Goal: Information Seeking & Learning: Learn about a topic

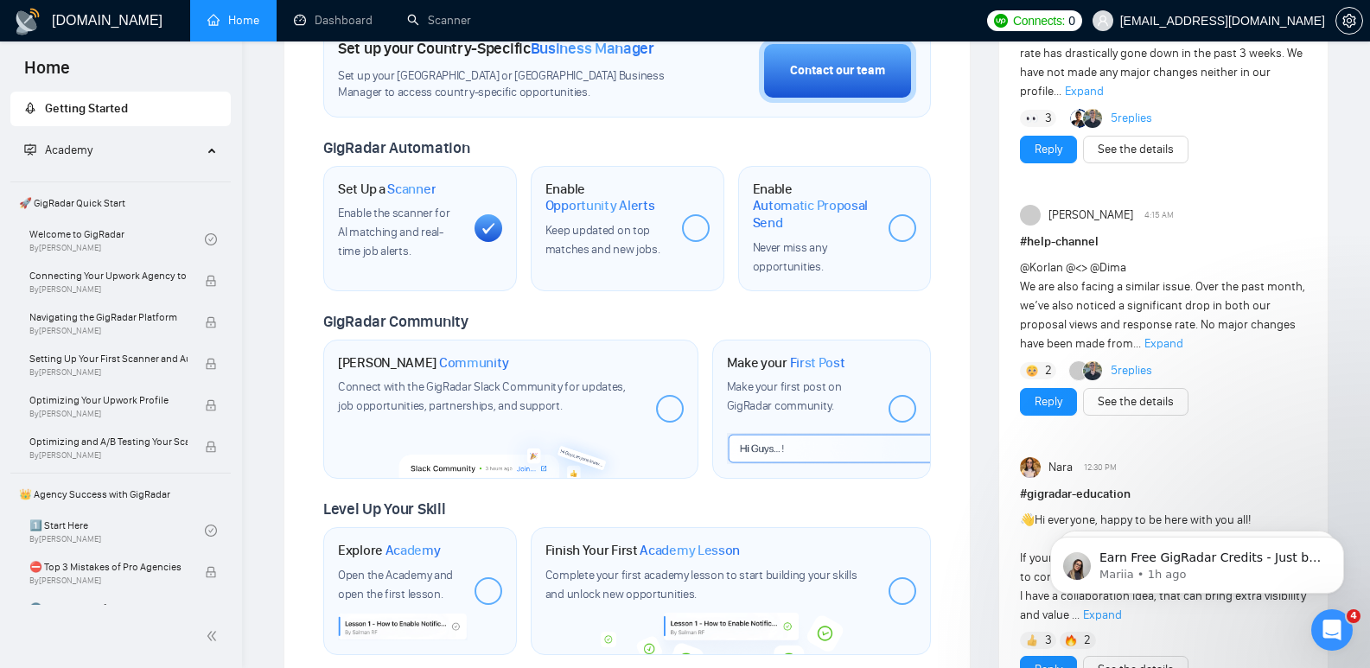
scroll to position [571, 0]
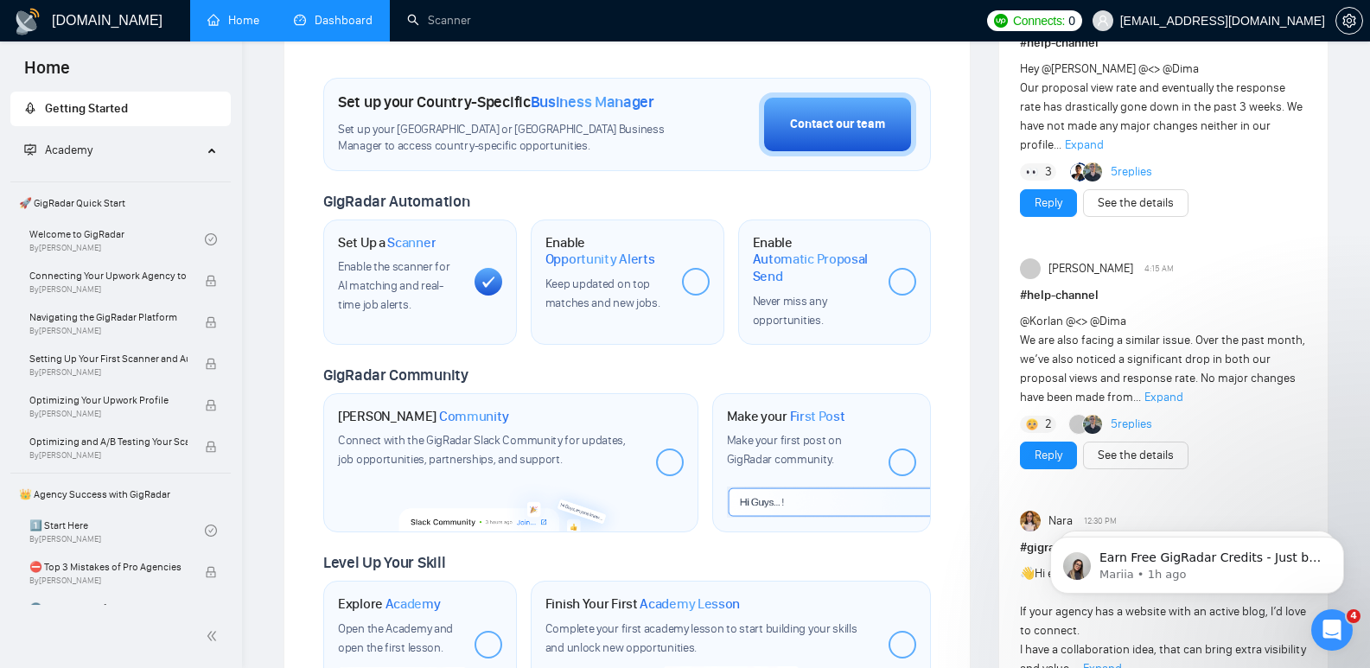
click at [343, 16] on link "Dashboard" at bounding box center [333, 20] width 79 height 15
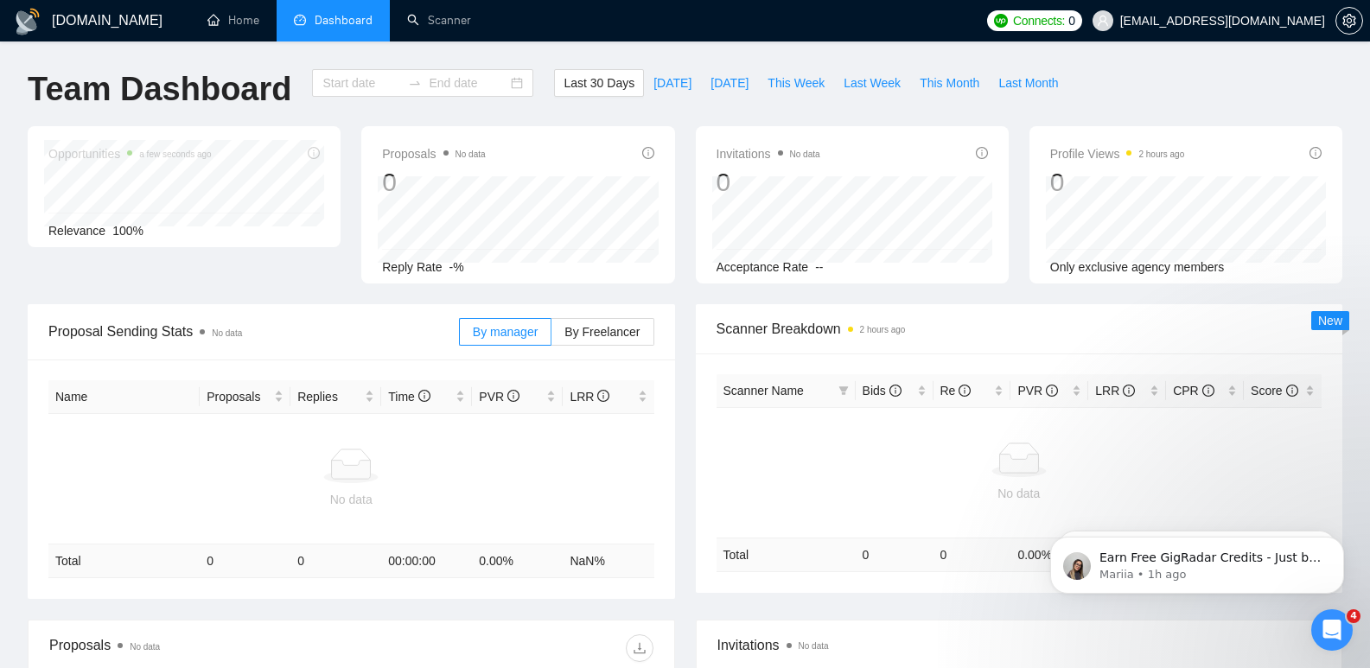
type input "2025-07-22"
type input "2025-08-21"
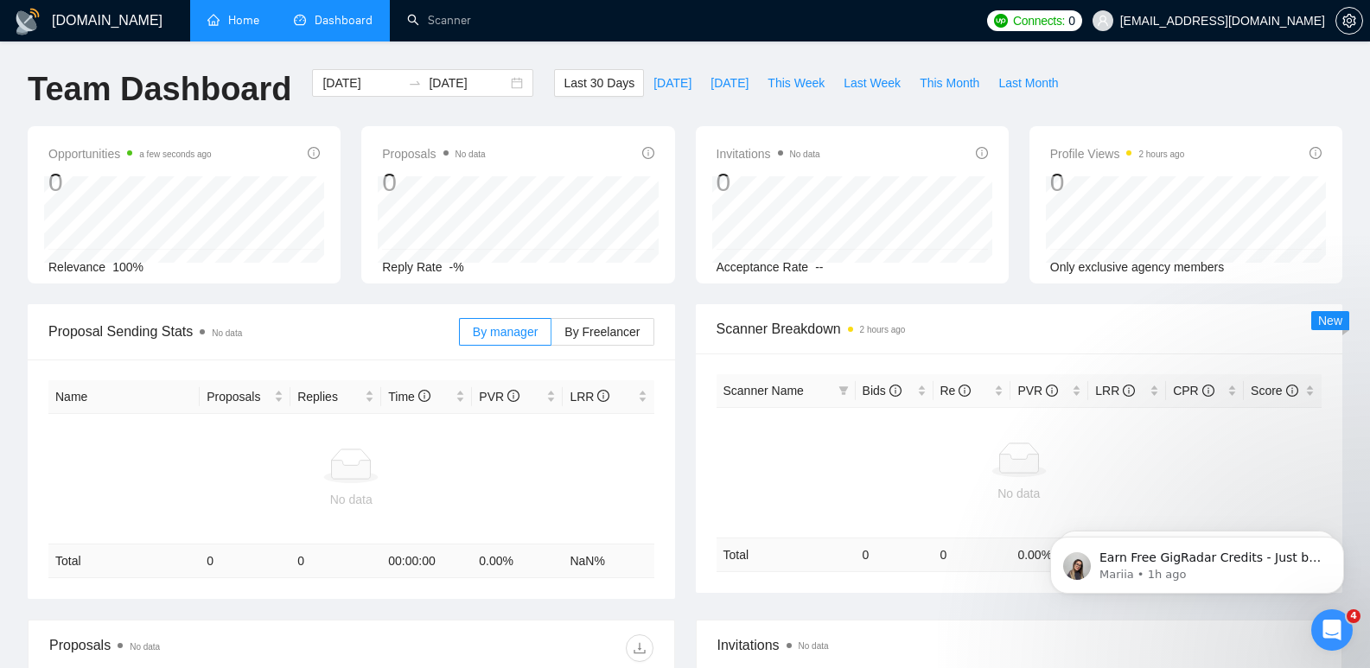
click at [207, 25] on link "Home" at bounding box center [233, 20] width 52 height 15
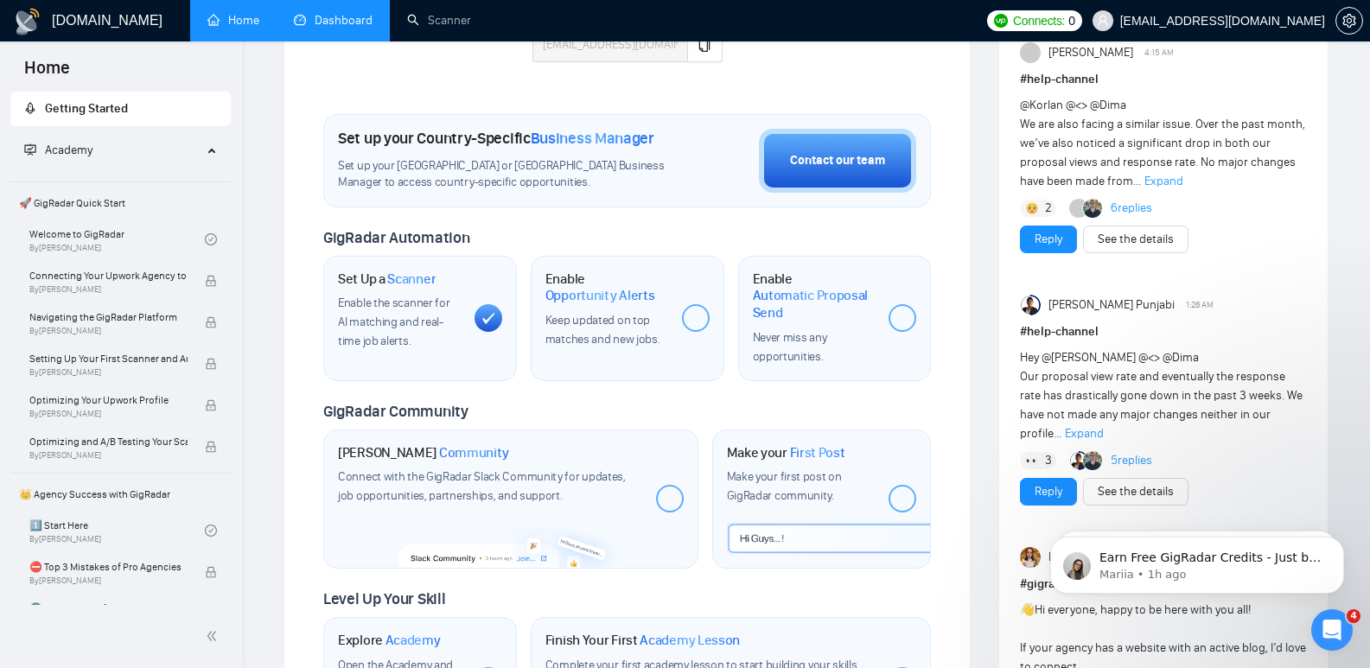
scroll to position [553, 0]
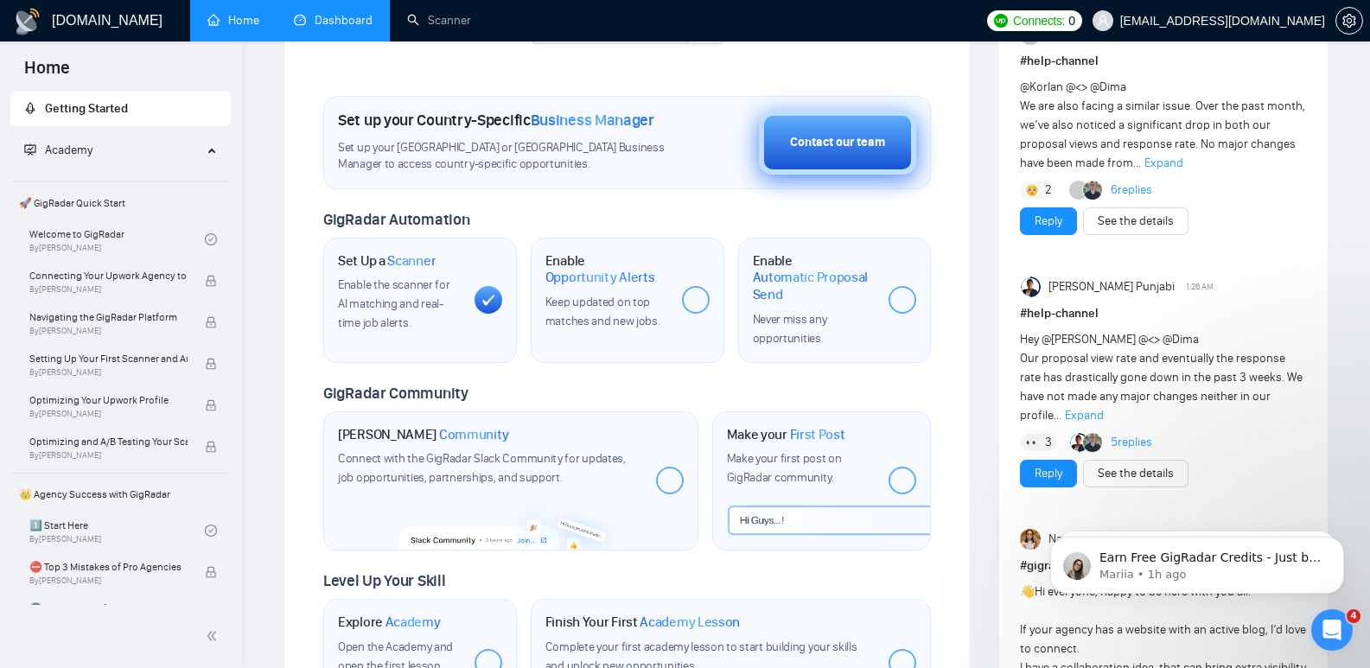
click at [835, 161] on button "Contact our team" at bounding box center [837, 143] width 157 height 64
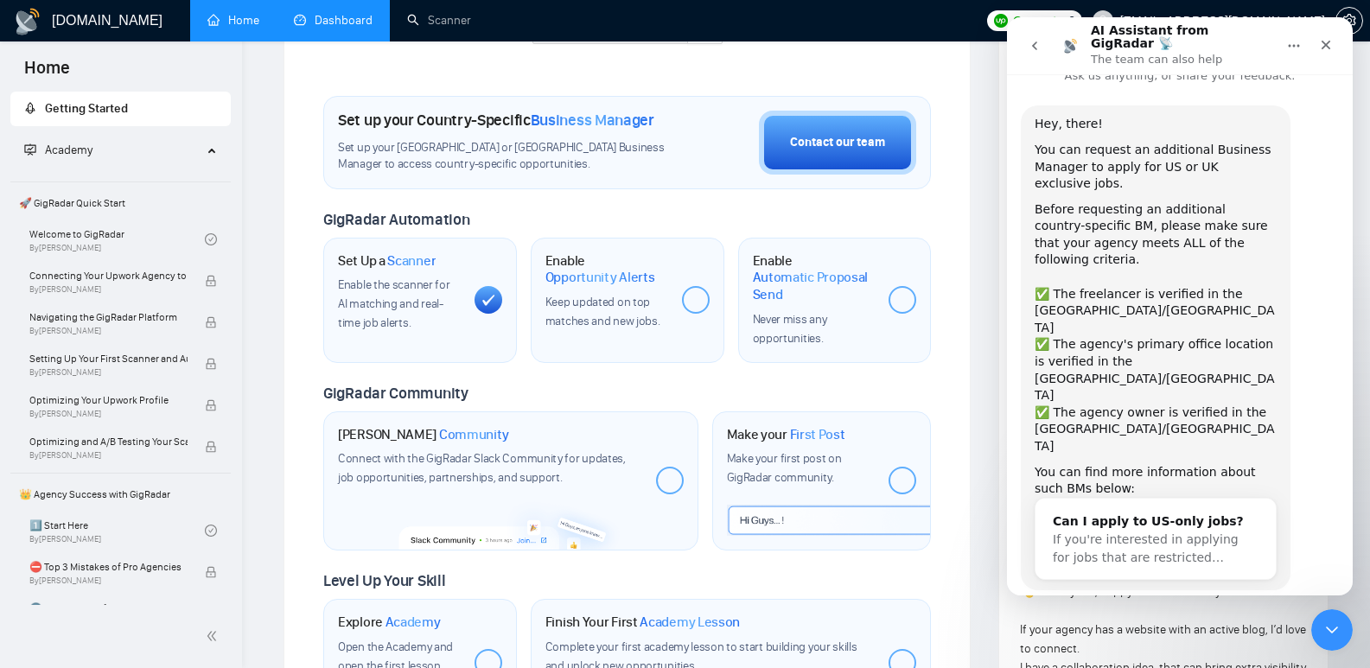
scroll to position [42, 0]
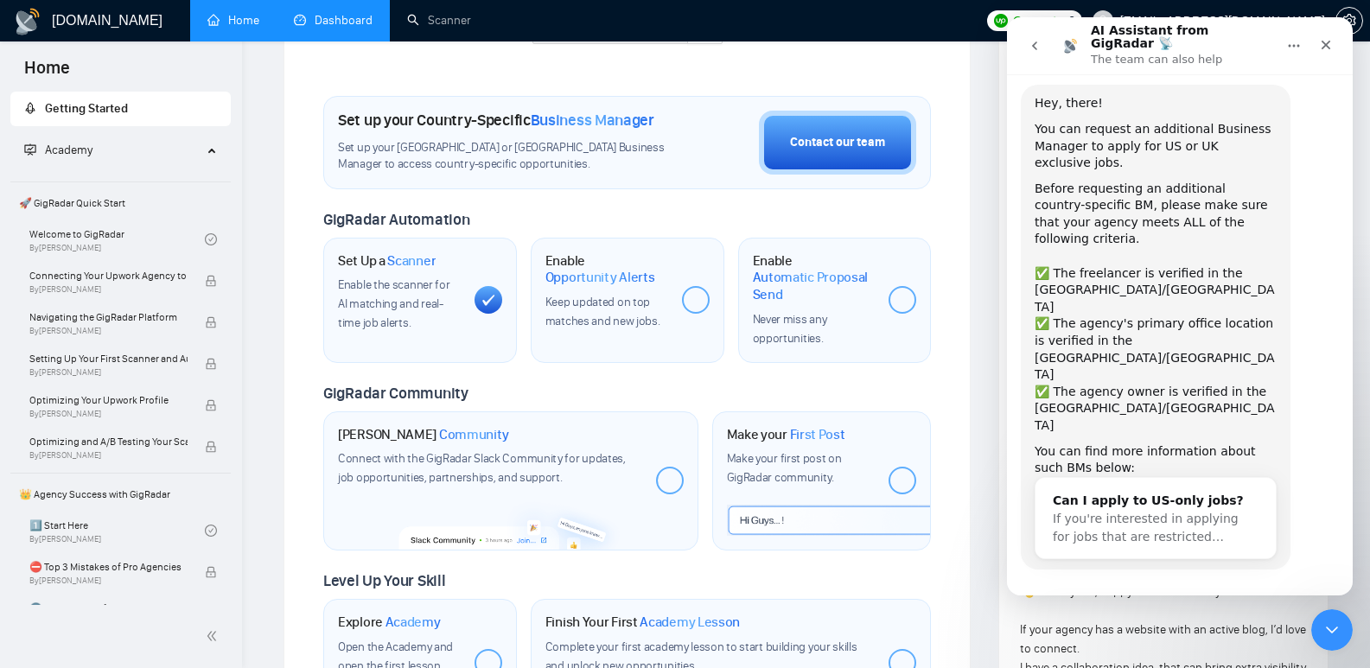
click at [552, 125] on span "Business Manager" at bounding box center [593, 120] width 124 height 19
click at [1325, 42] on icon "Close" at bounding box center [1327, 46] width 10 height 10
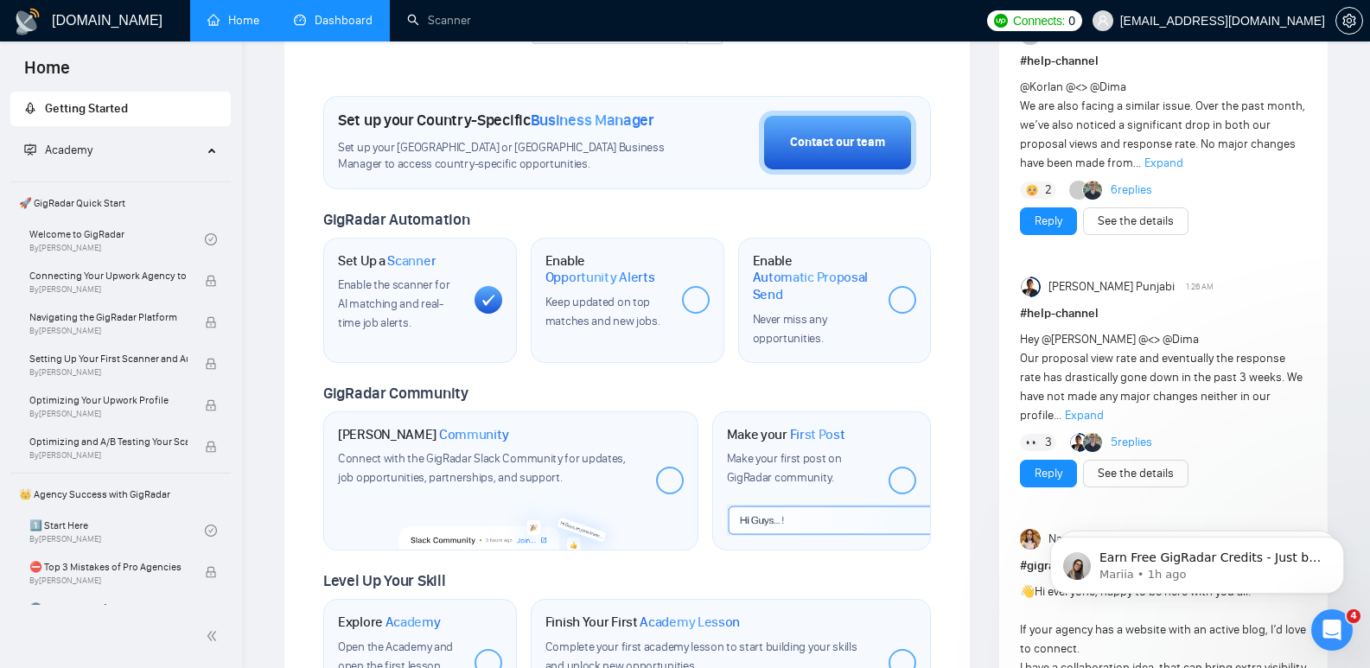
scroll to position [0, 0]
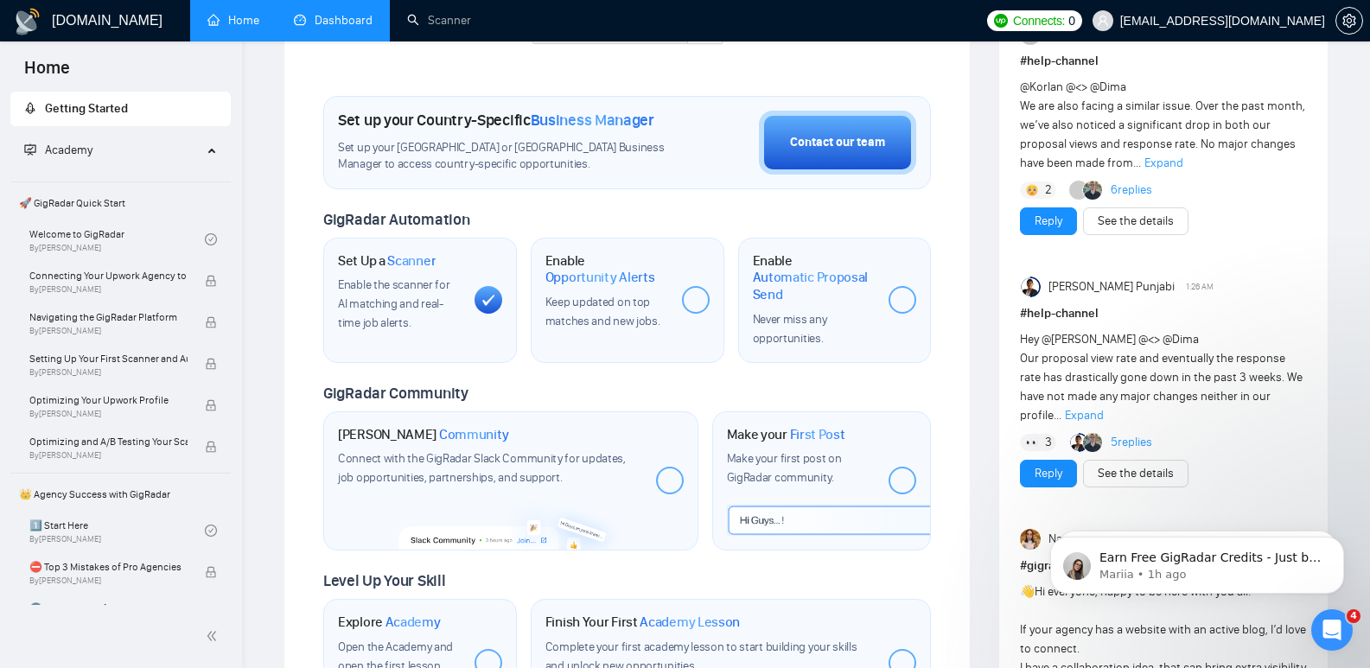
click at [564, 118] on span "Business Manager" at bounding box center [593, 120] width 124 height 19
click at [446, 120] on h1 "Set up your Country-Specific Business Manager" at bounding box center [496, 120] width 316 height 19
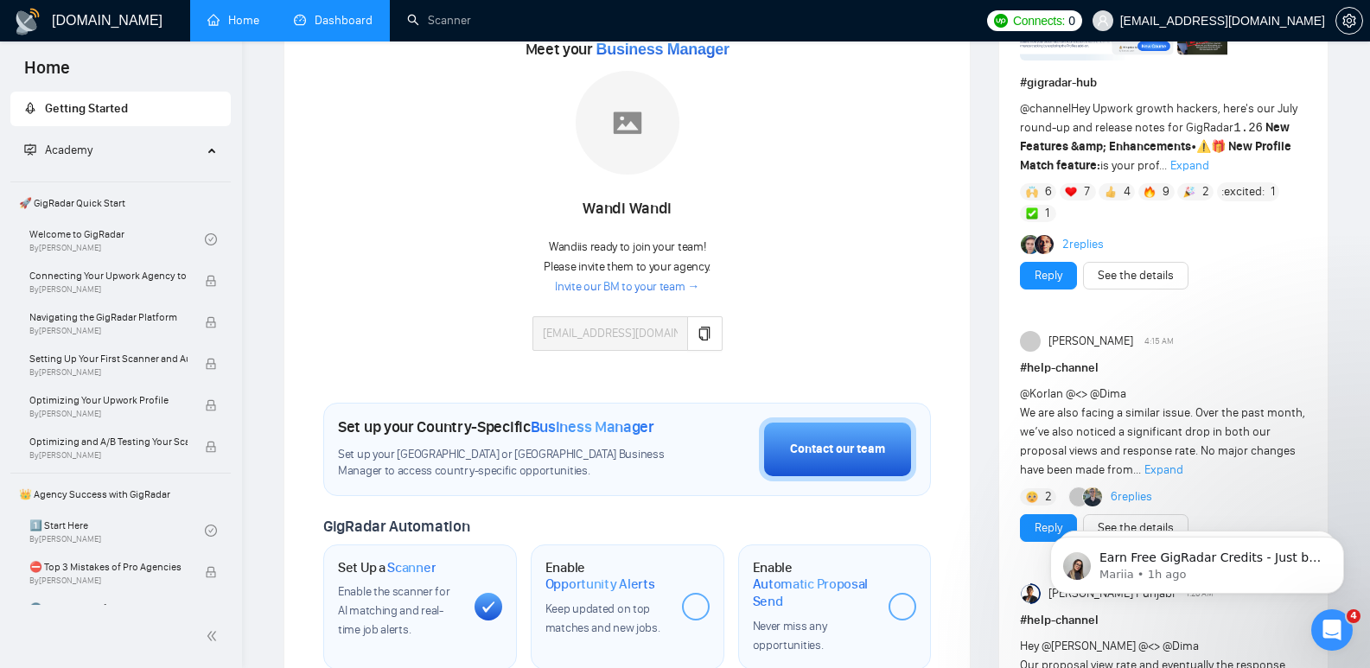
scroll to position [242, 0]
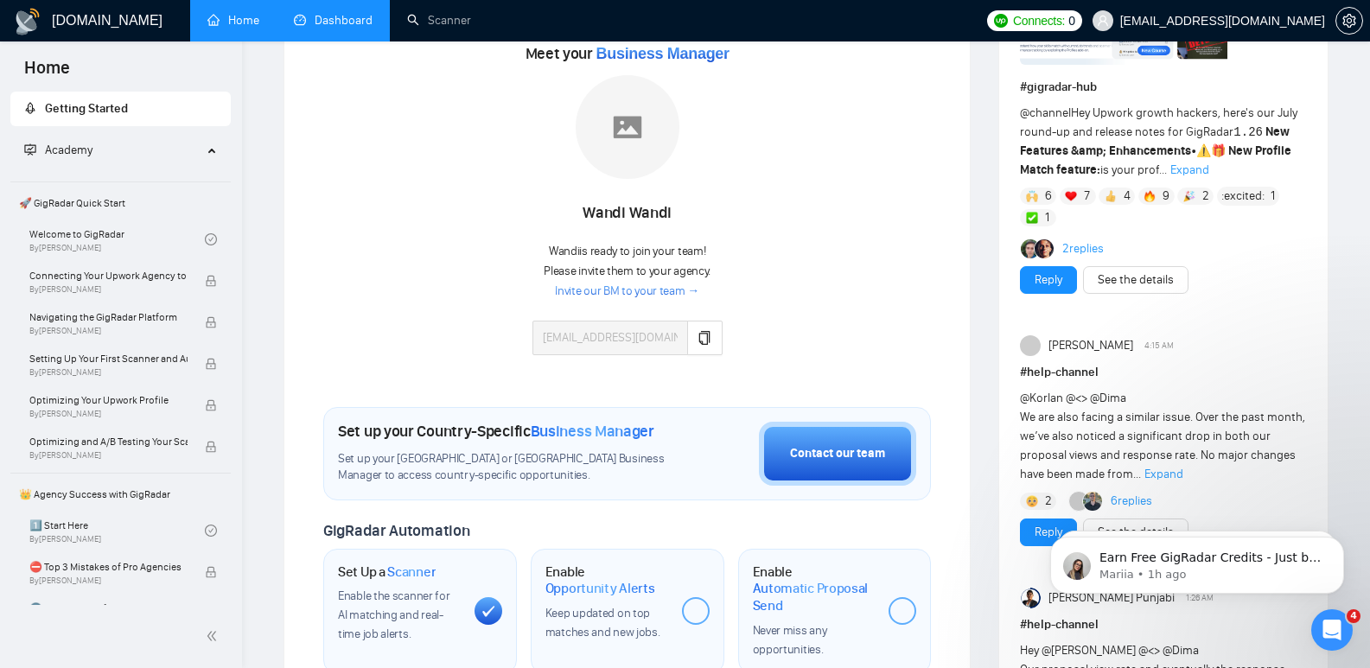
click at [605, 292] on link "Invite our BM to your team →" at bounding box center [627, 292] width 144 height 16
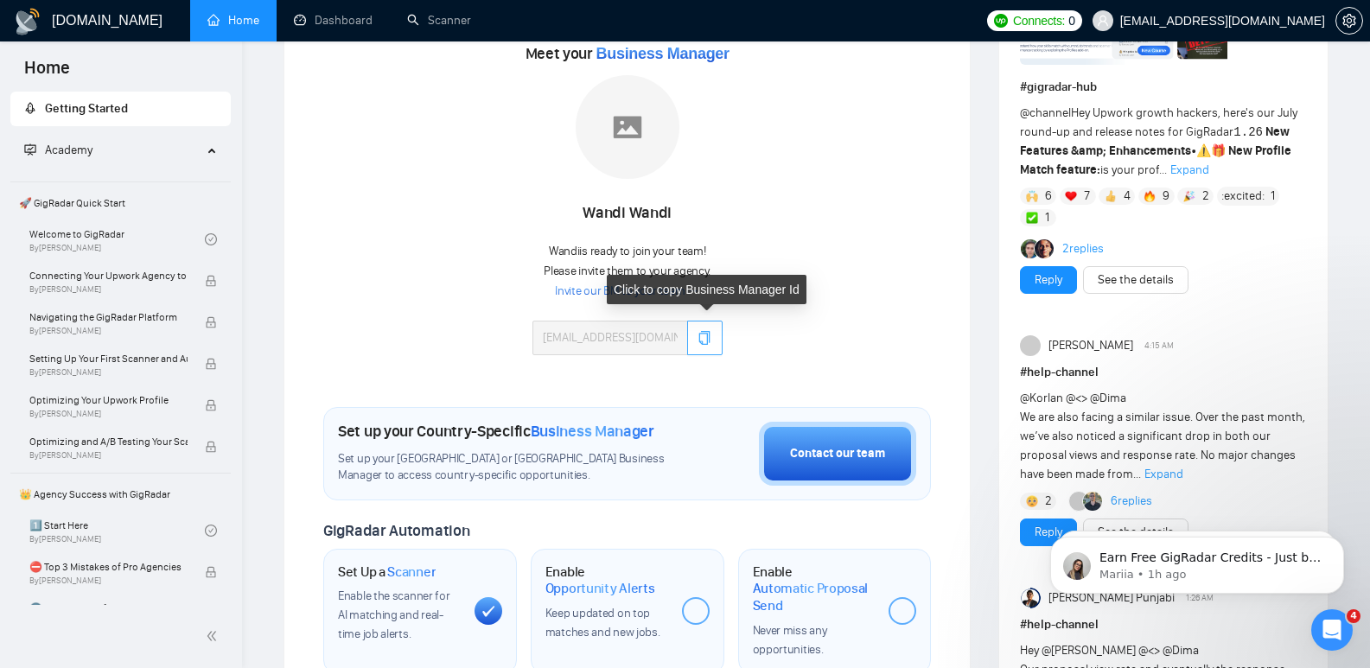
click at [701, 332] on icon "copy" at bounding box center [705, 338] width 14 height 14
click at [612, 284] on link "Invite our BM to your team →" at bounding box center [627, 292] width 144 height 16
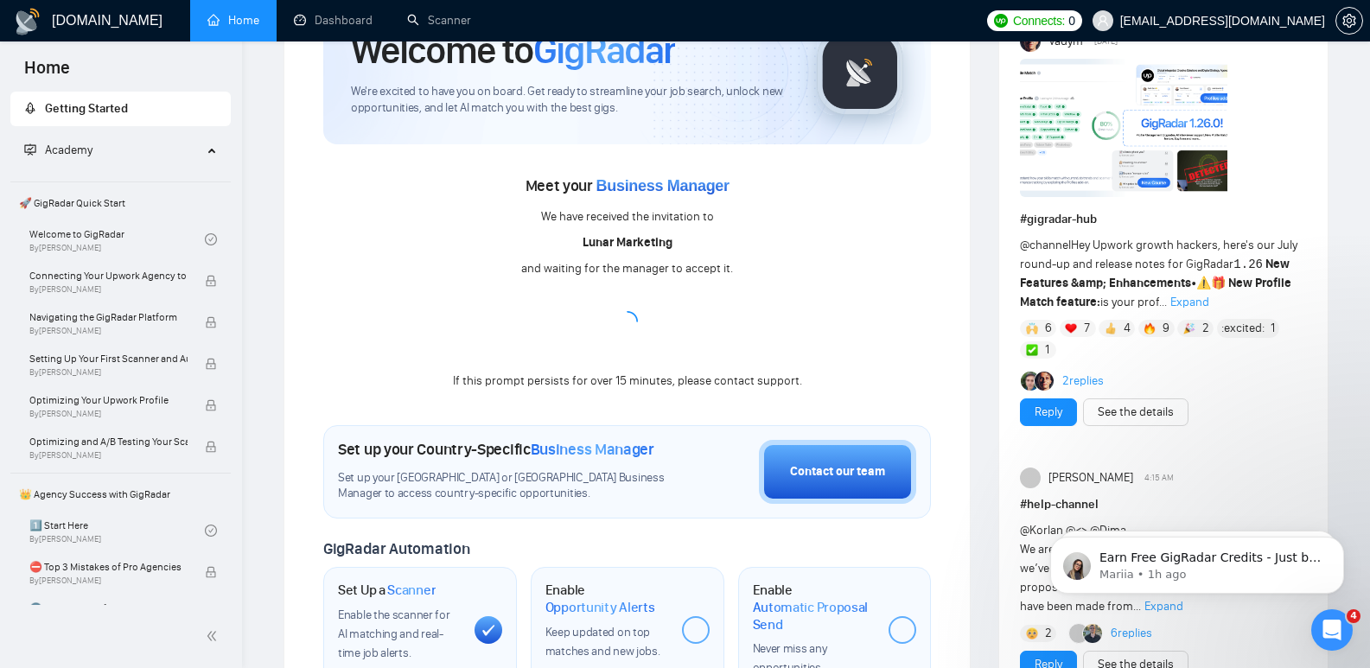
scroll to position [125, 0]
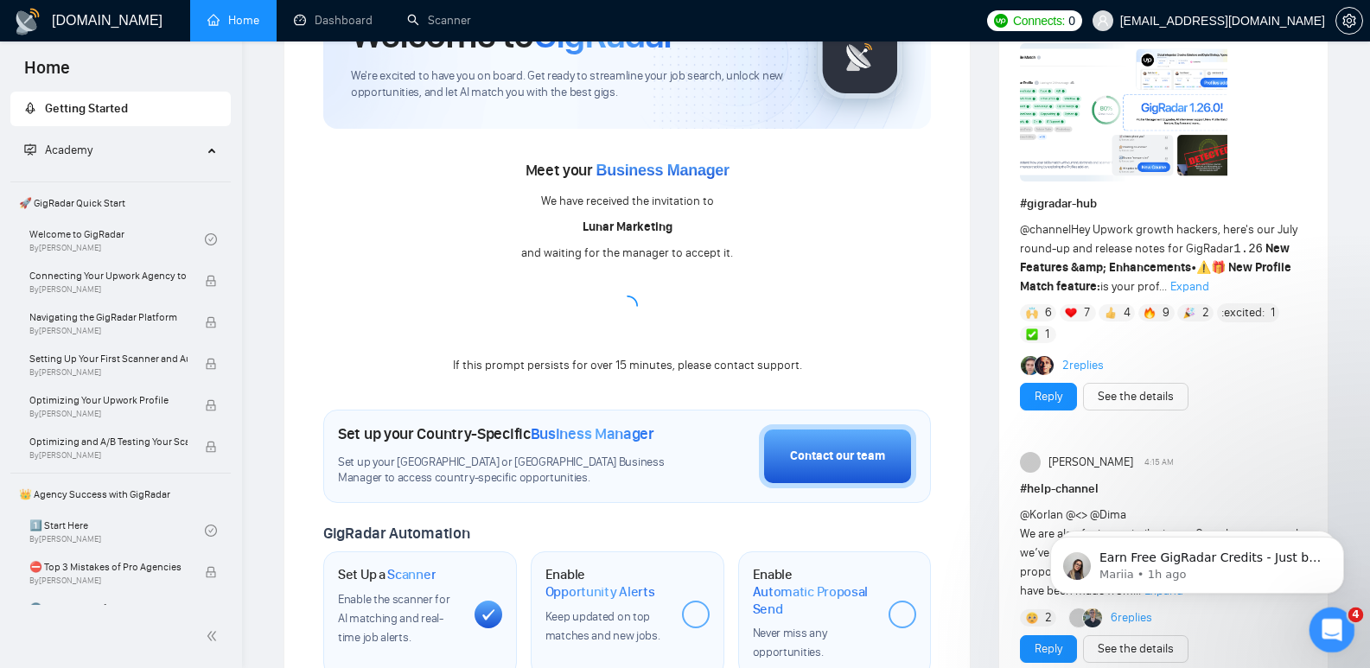
click at [1316, 630] on icon "Open Intercom Messenger" at bounding box center [1330, 628] width 29 height 29
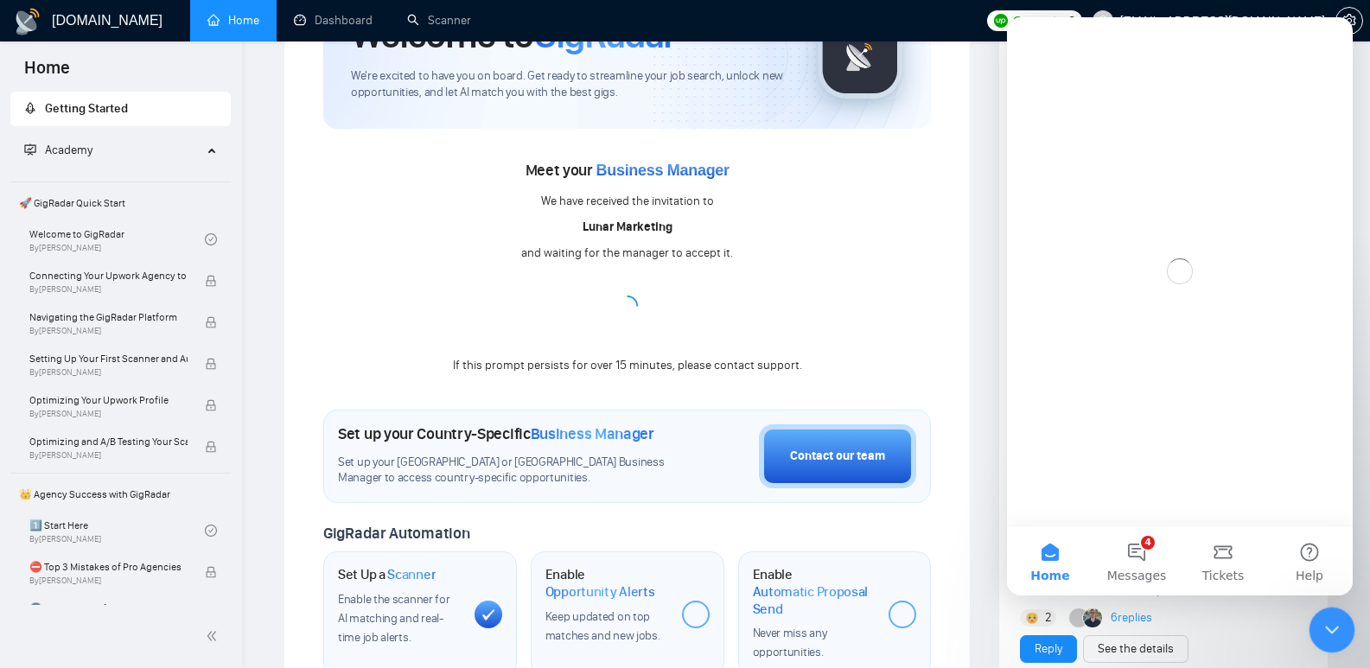
scroll to position [0, 0]
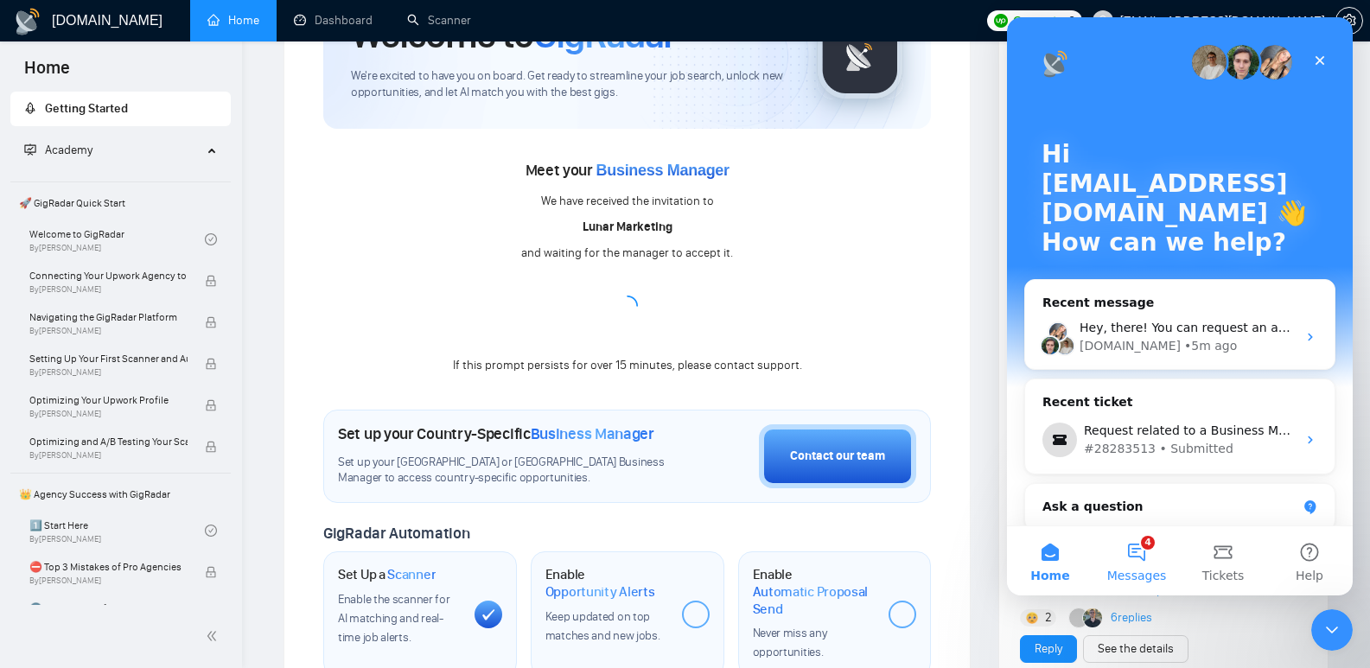
click at [1147, 580] on span "Messages" at bounding box center [1138, 576] width 60 height 12
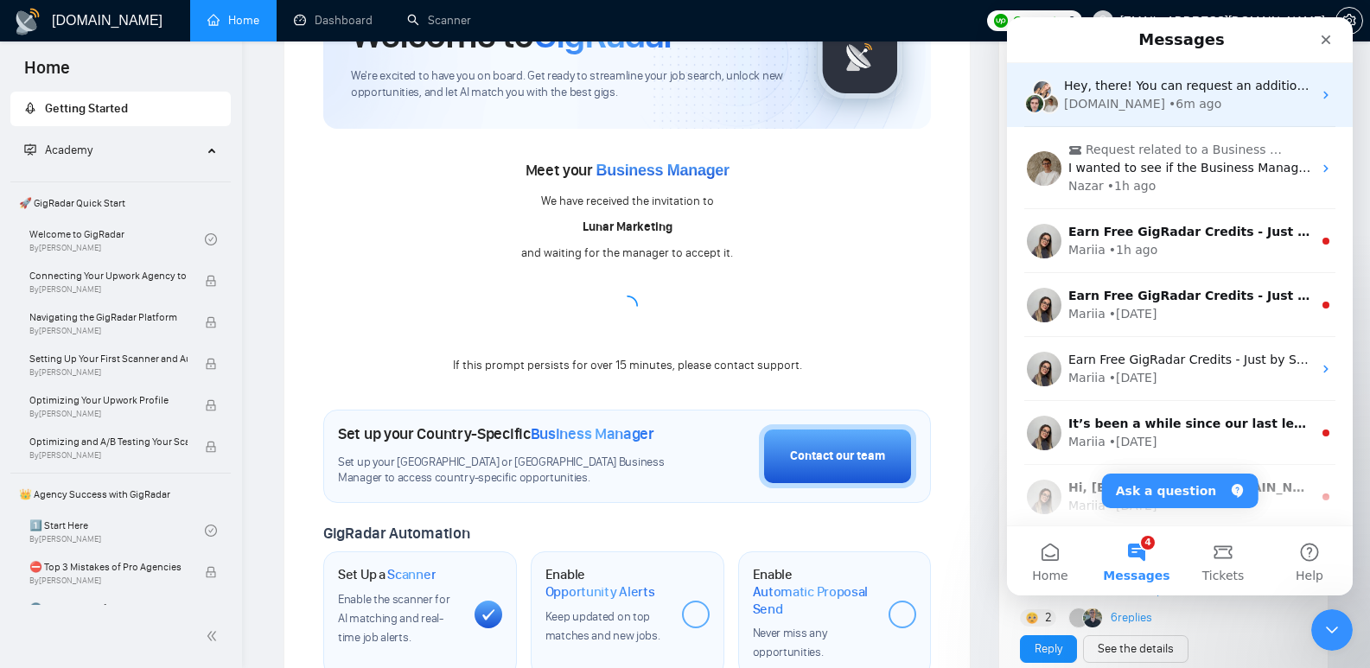
click at [1306, 80] on div "Hey, there! You can request an additional Business Manager to apply for US or U…" at bounding box center [1180, 95] width 346 height 64
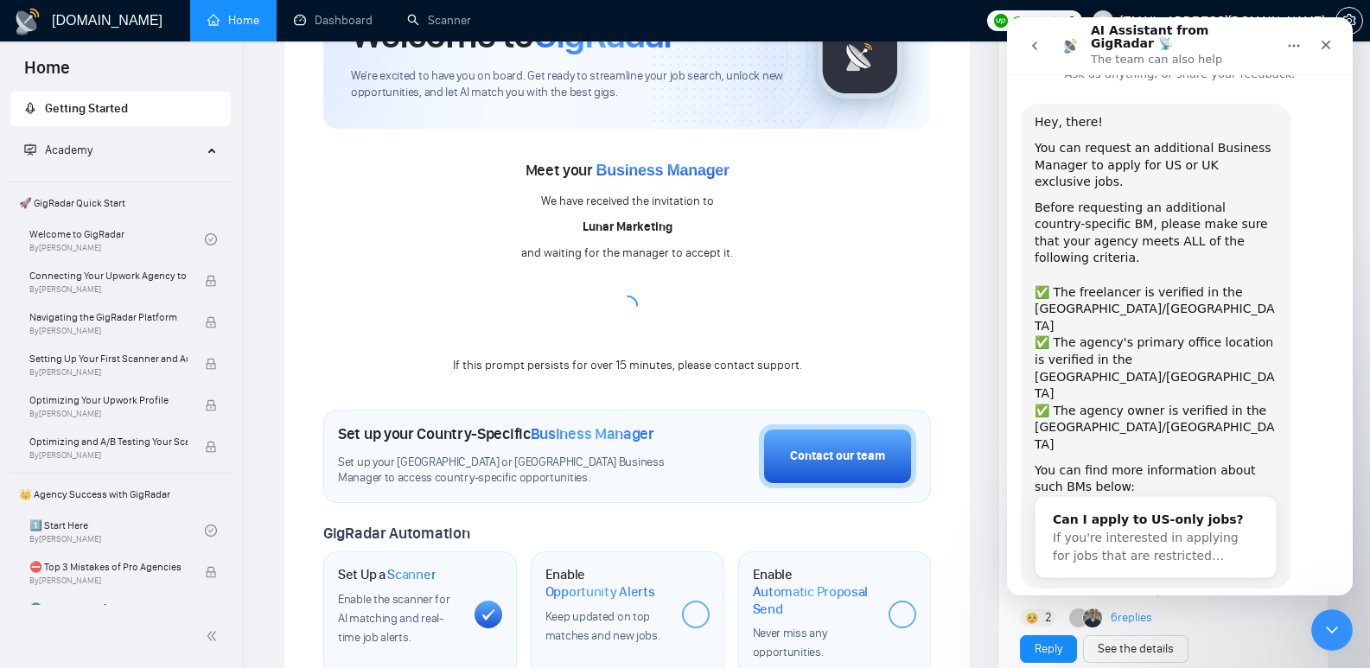
scroll to position [42, 0]
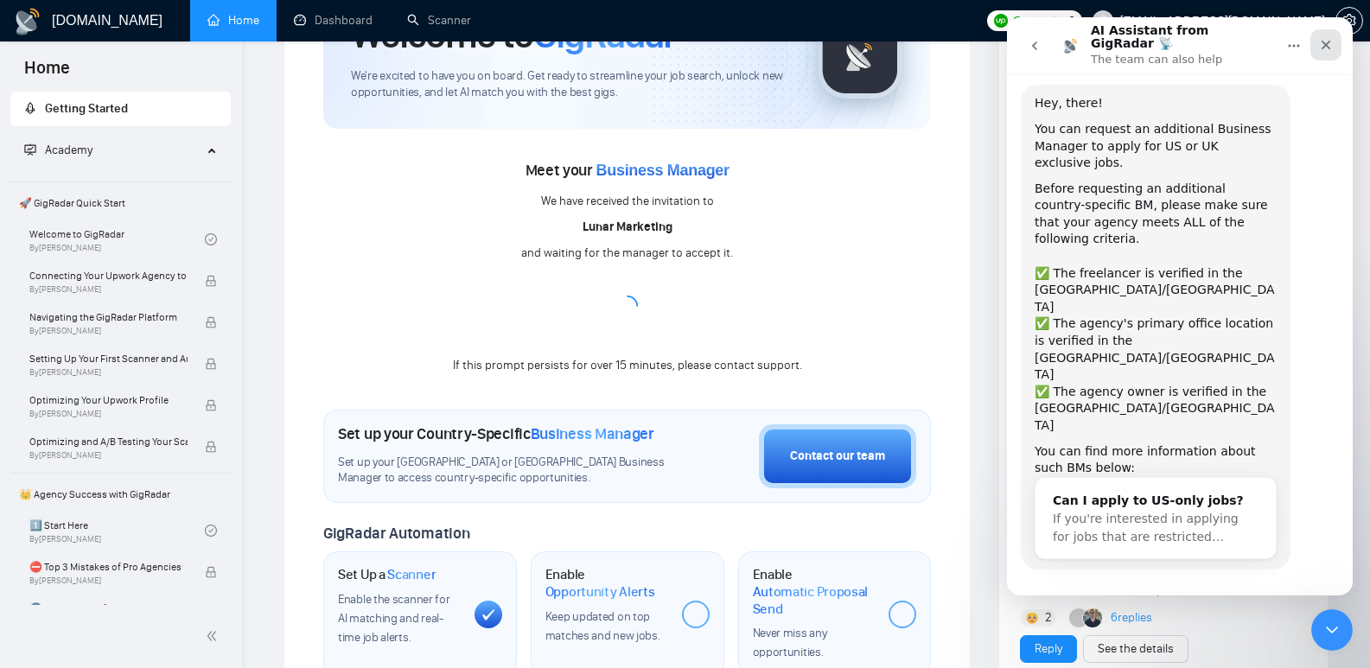
click at [1332, 38] on icon "Close" at bounding box center [1326, 45] width 14 height 14
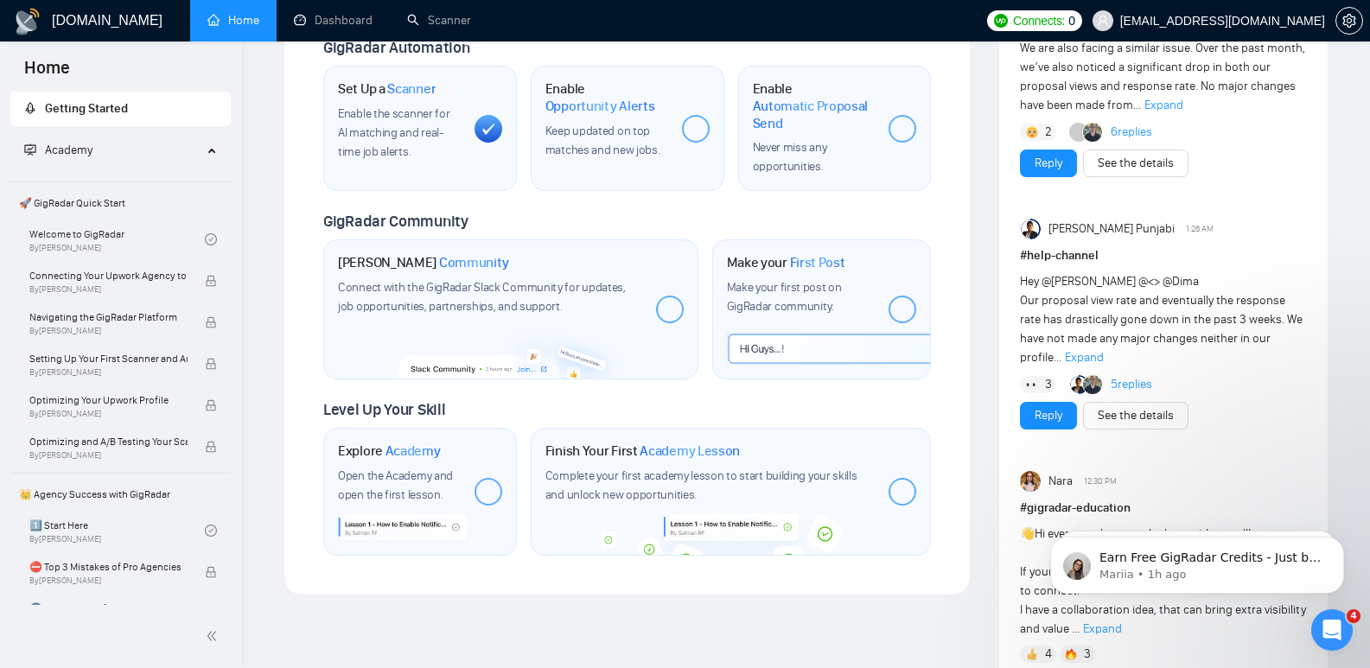
scroll to position [563, 0]
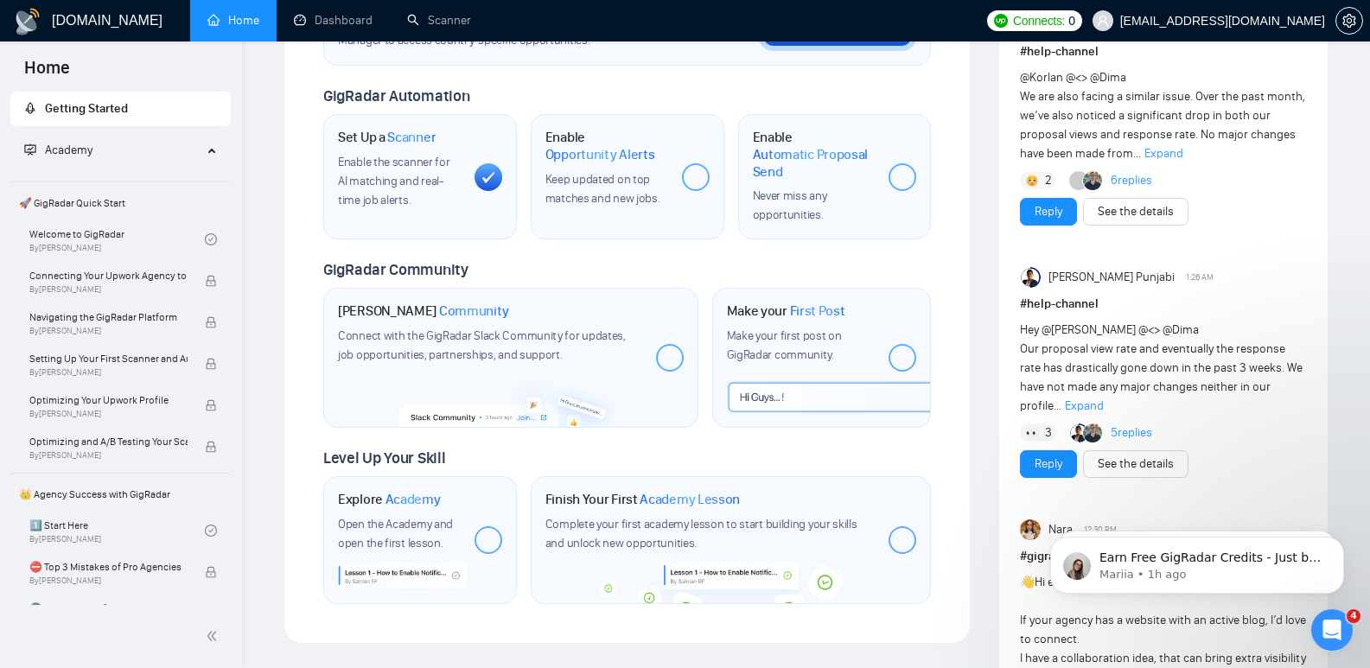
click at [703, 176] on div at bounding box center [696, 177] width 28 height 28
click at [900, 175] on div at bounding box center [903, 177] width 28 height 28
click at [666, 363] on div at bounding box center [670, 358] width 28 height 28
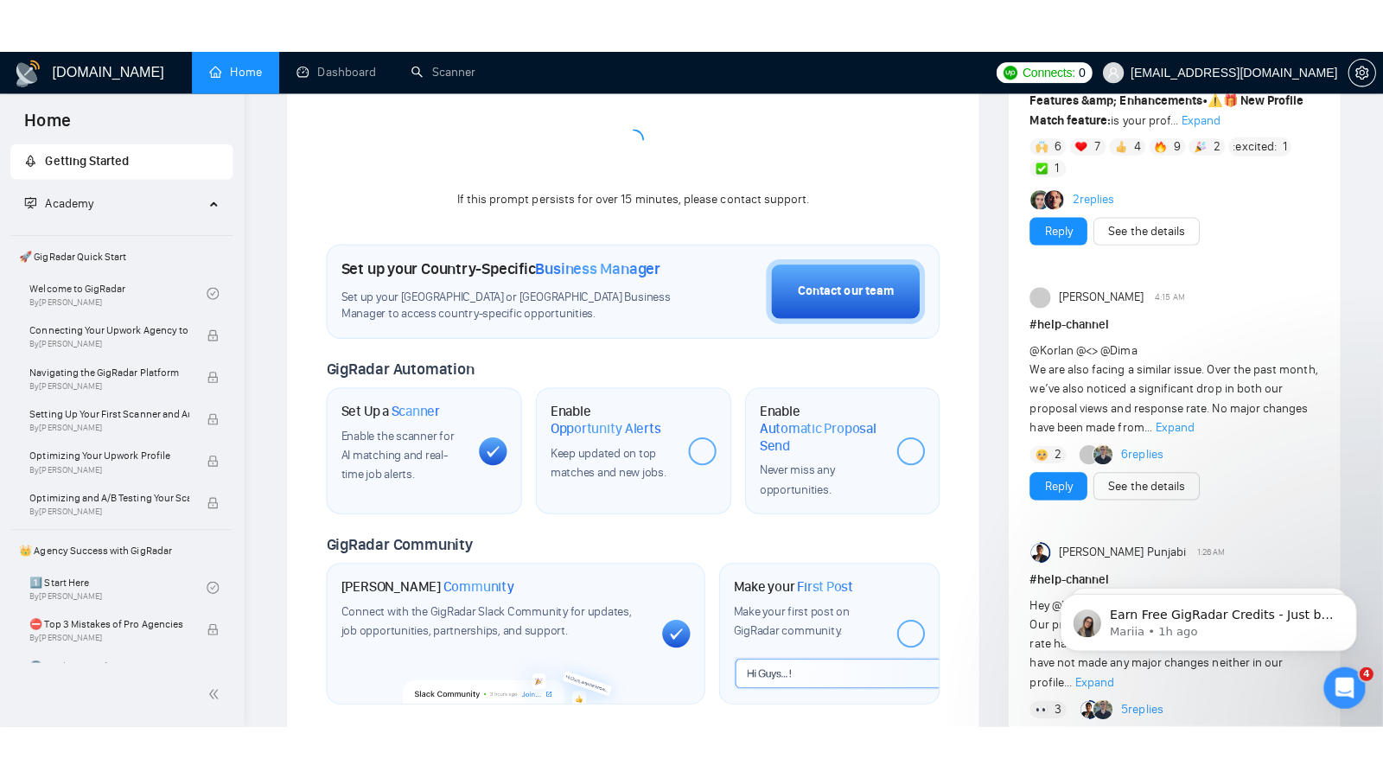
scroll to position [0, 0]
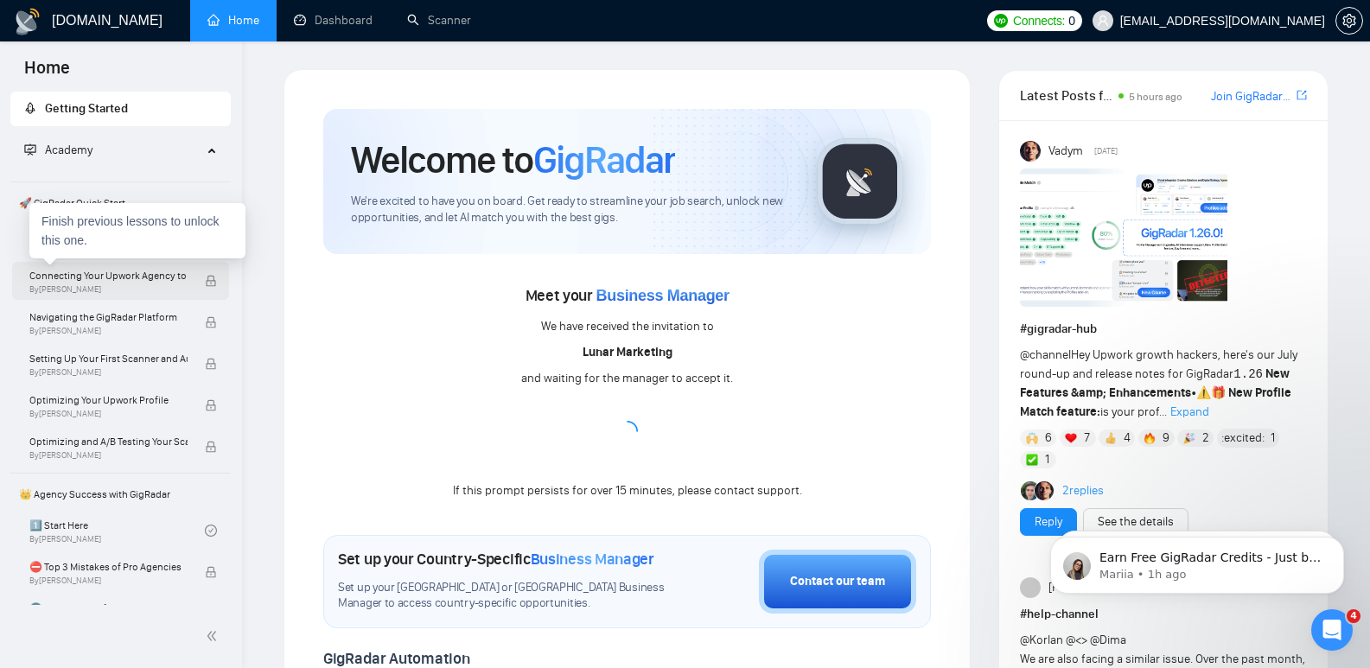
click at [105, 274] on span "Connecting Your Upwork Agency to GigRadar" at bounding box center [108, 275] width 158 height 17
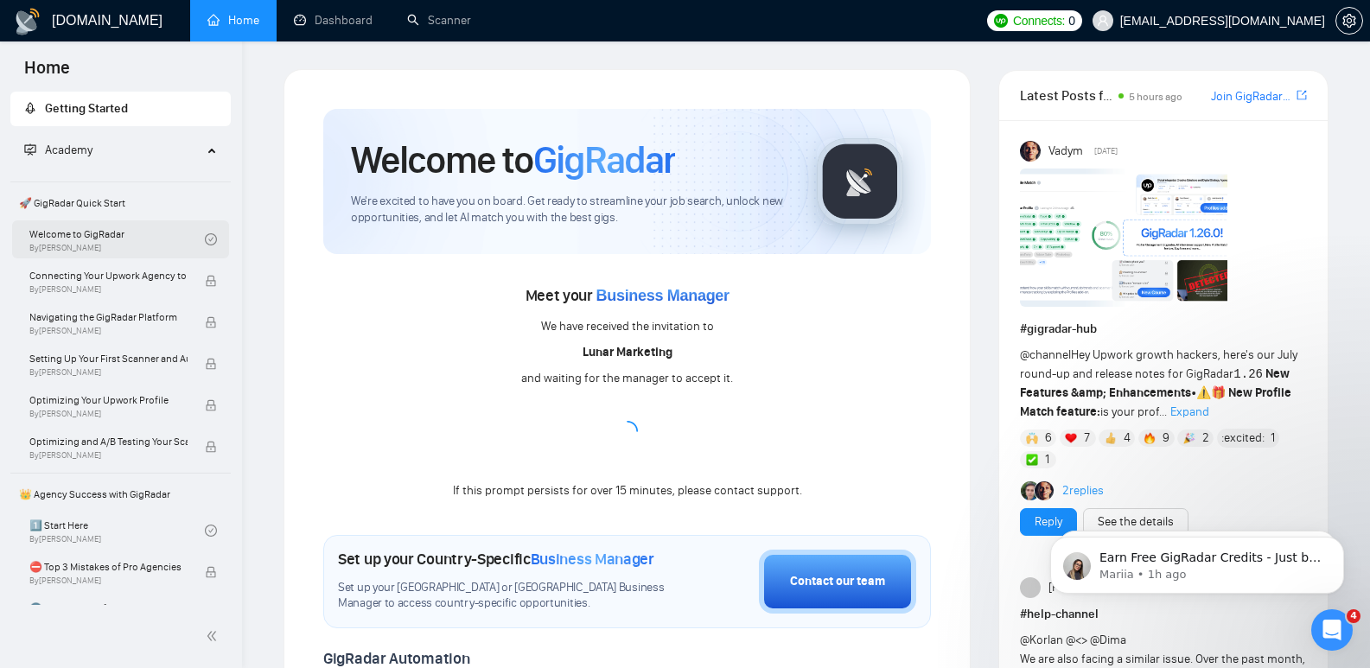
click at [110, 250] on link "Welcome to GigRadar By [PERSON_NAME]" at bounding box center [117, 239] width 176 height 38
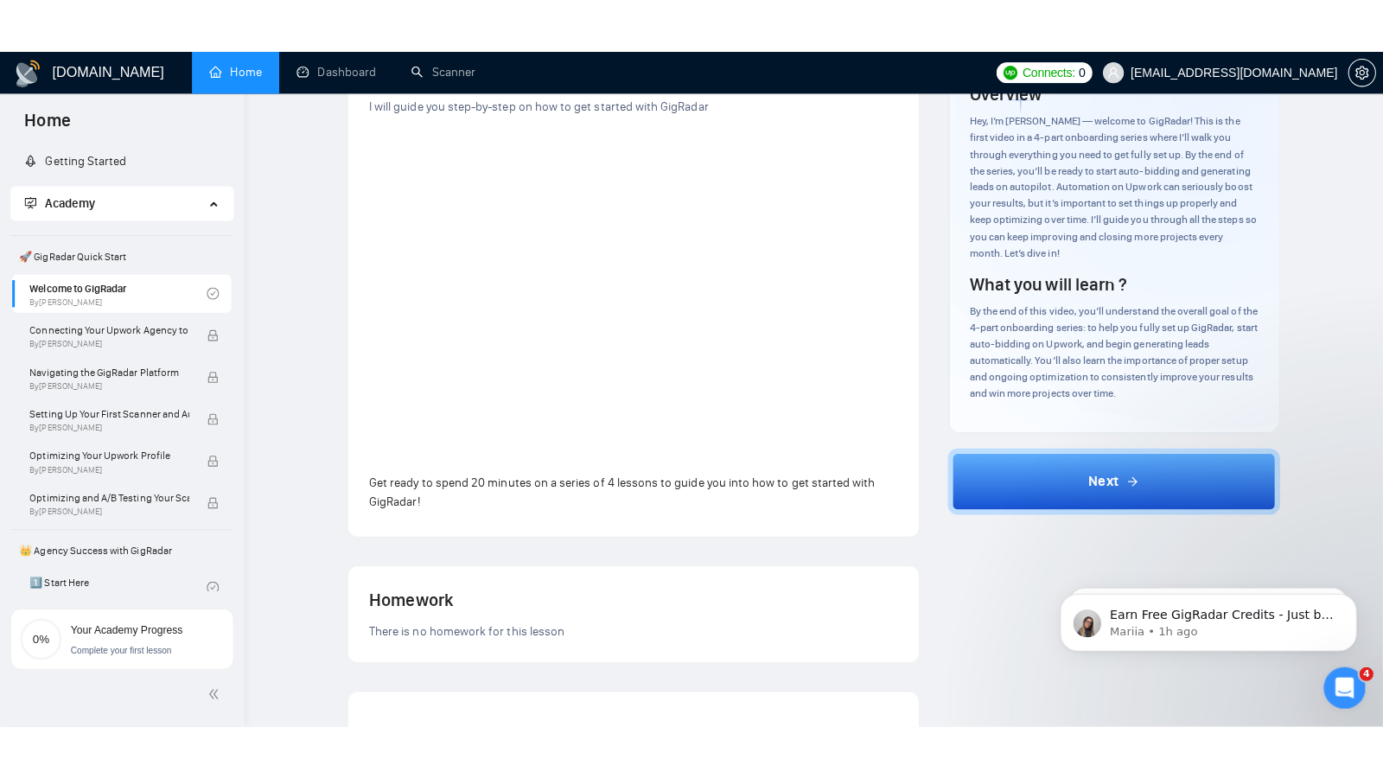
scroll to position [164, 0]
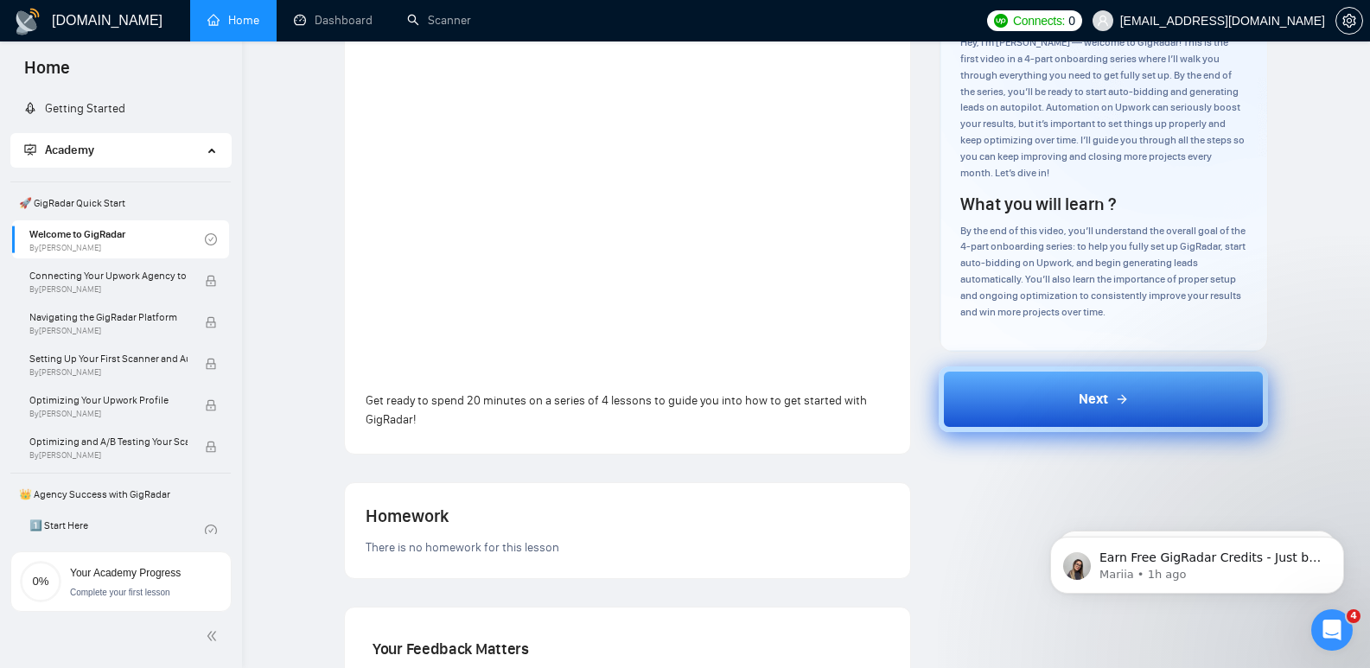
click at [1123, 397] on icon at bounding box center [1124, 399] width 4 height 8
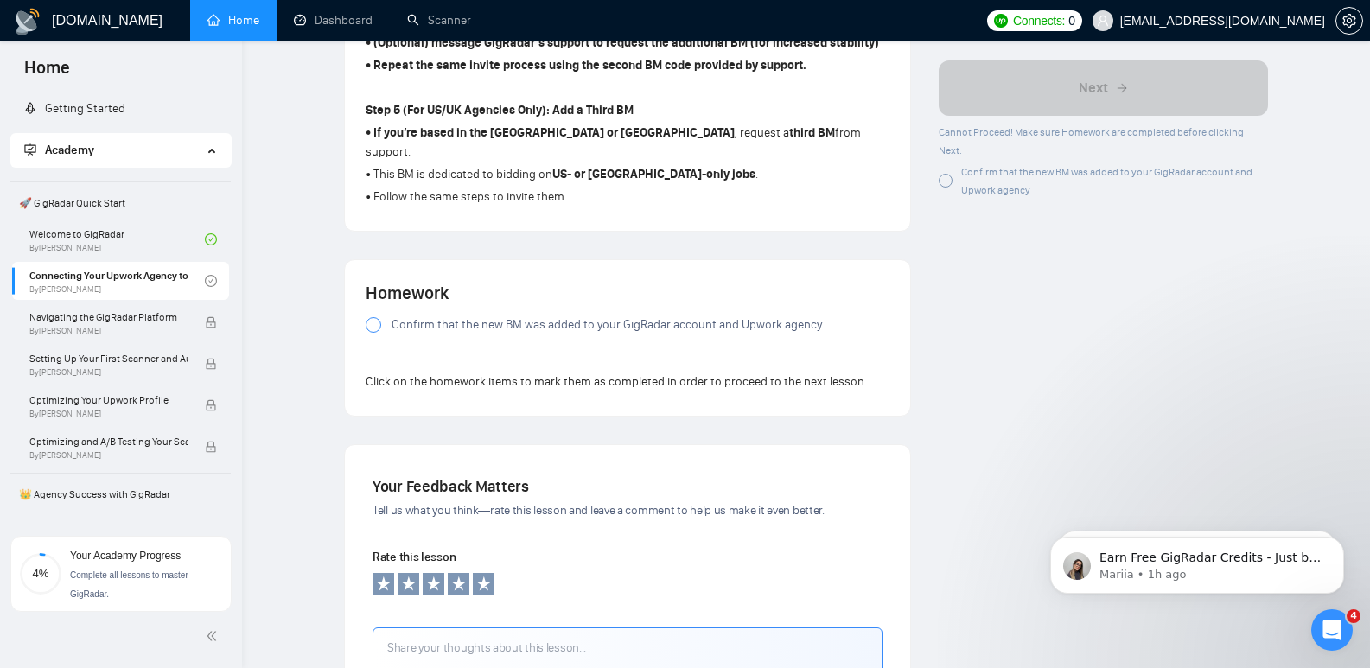
scroll to position [1099, 0]
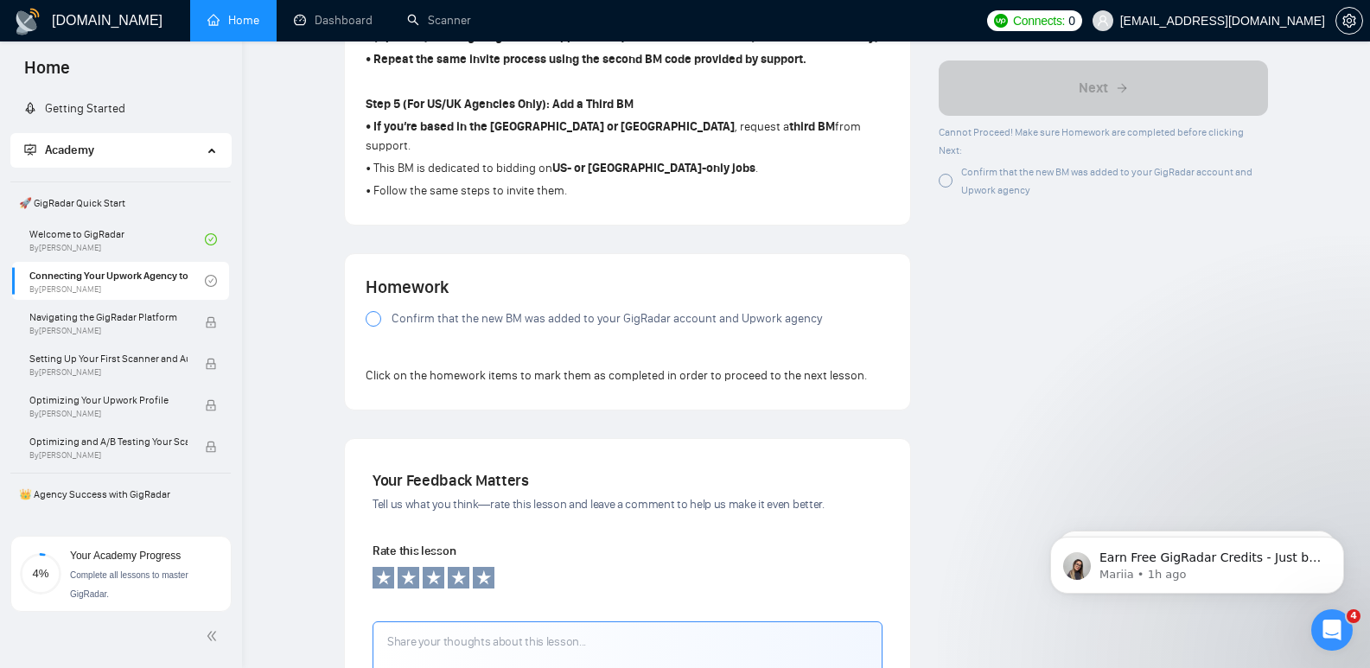
click at [373, 311] on div at bounding box center [374, 319] width 16 height 16
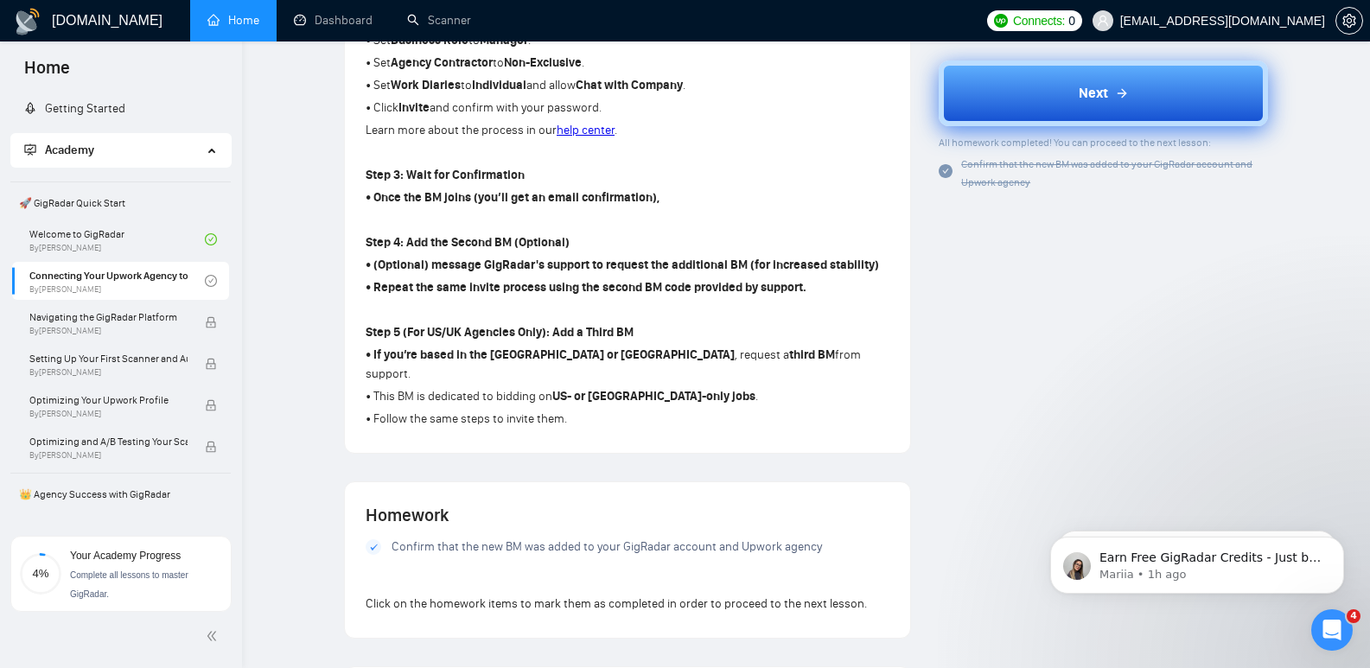
scroll to position [812, 0]
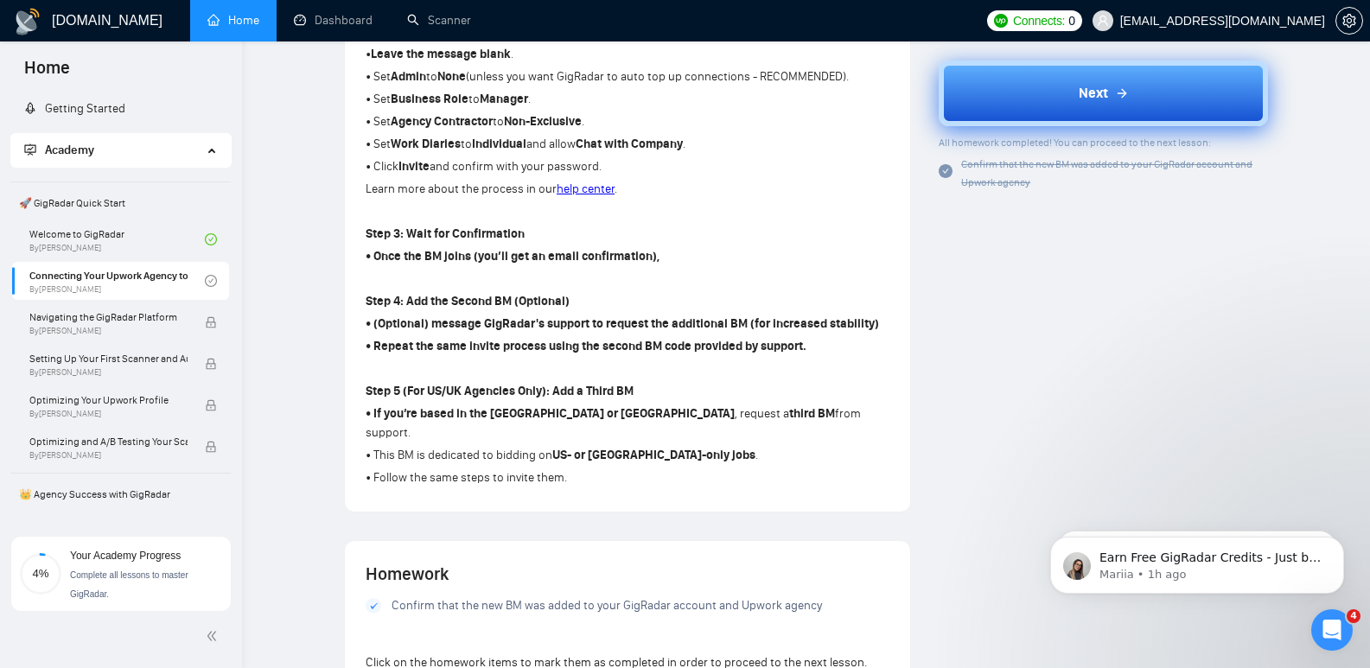
click at [1063, 82] on button "Next" at bounding box center [1103, 94] width 329 height 66
